Goal: Find specific page/section: Find specific page/section

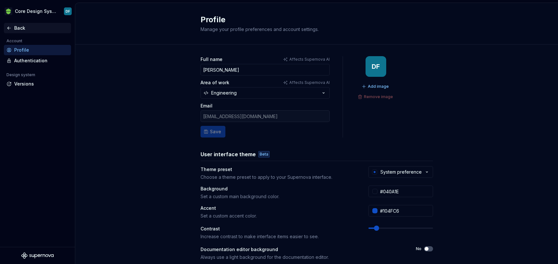
click at [19, 26] on div "Back" at bounding box center [41, 28] width 54 height 6
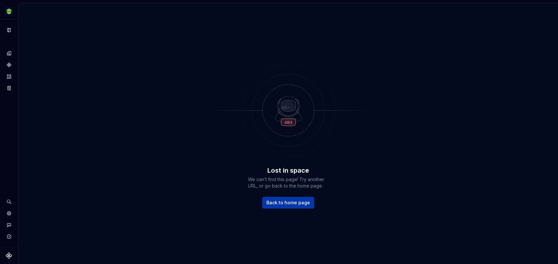
click at [285, 201] on span "Back to home page" at bounding box center [288, 203] width 44 height 6
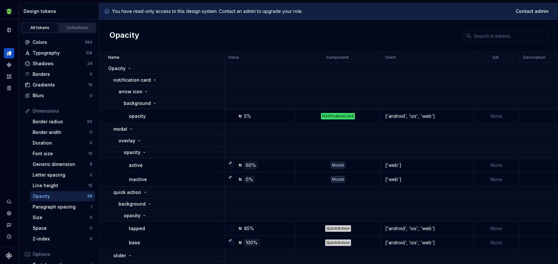
click at [70, 26] on div "Collections" at bounding box center [77, 27] width 32 height 5
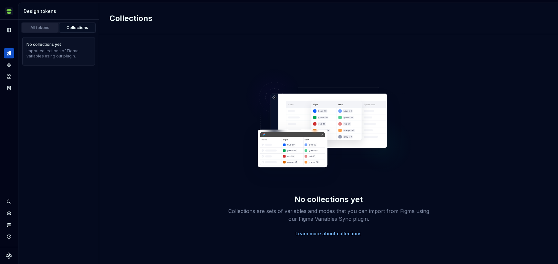
click at [36, 29] on div "All tokens" at bounding box center [40, 27] width 32 height 5
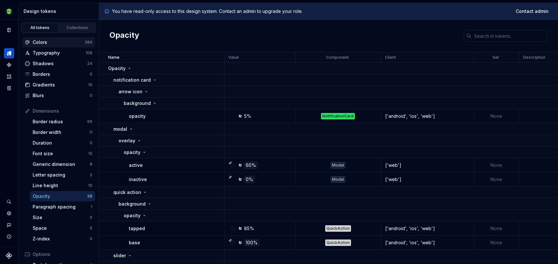
click at [47, 43] on div "Colors" at bounding box center [59, 42] width 52 height 6
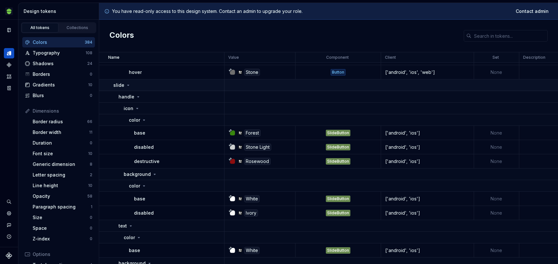
scroll to position [8734, 0]
